Goal: Transaction & Acquisition: Purchase product/service

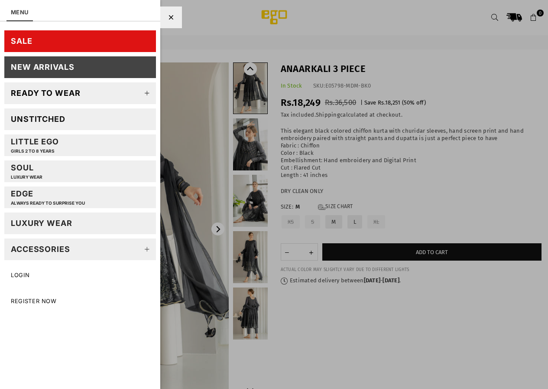
click at [37, 123] on div "Unstitched" at bounding box center [38, 119] width 55 height 10
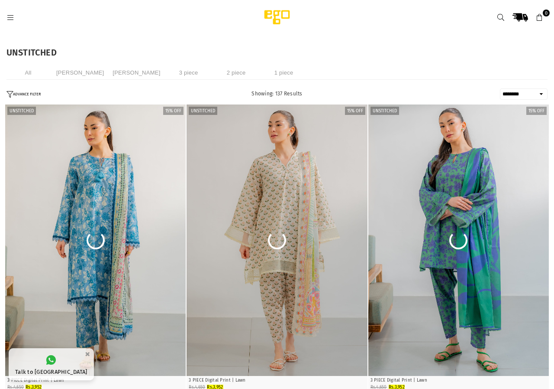
select select "******"
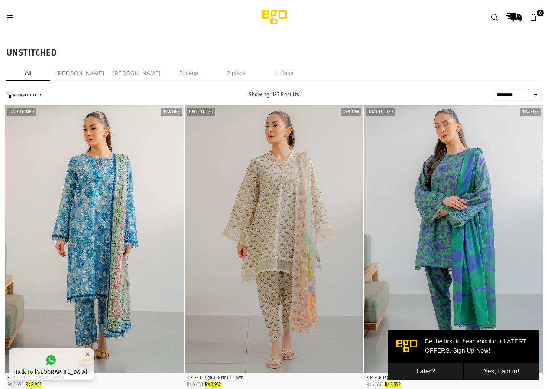
click at [420, 370] on button "Later?" at bounding box center [426, 371] width 76 height 18
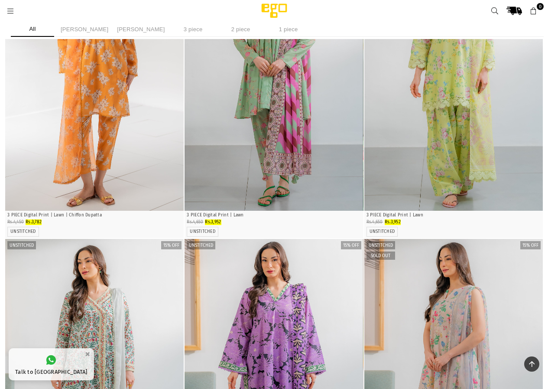
scroll to position [888, 0]
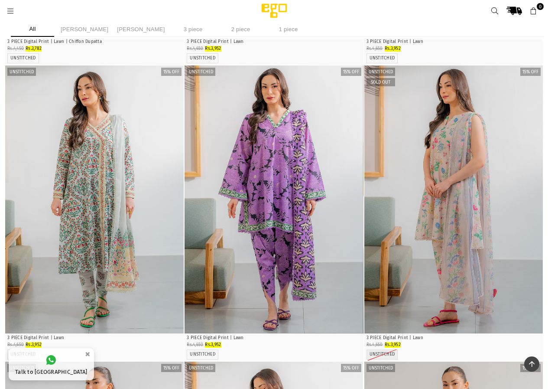
drag, startPoint x: 13, startPoint y: 14, endPoint x: 22, endPoint y: 27, distance: 15.9
click at [13, 14] on icon at bounding box center [10, 11] width 8 height 8
